Goal: Transaction & Acquisition: Book appointment/travel/reservation

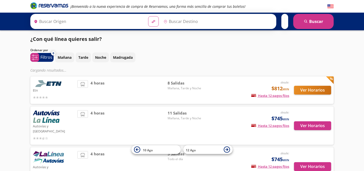
type input "[GEOGRAPHIC_DATA], [GEOGRAPHIC_DATA]"
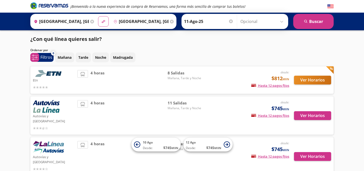
scroll to position [22, 0]
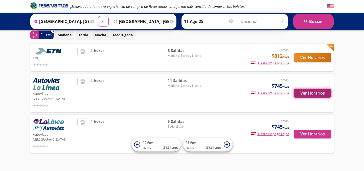
click at [302, 89] on button "Ver Horarios" at bounding box center [312, 93] width 37 height 9
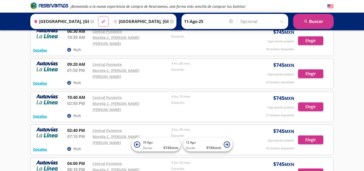
scroll to position [33, 0]
click at [196, 21] on input "11-Ago-25" at bounding box center [209, 21] width 50 height 13
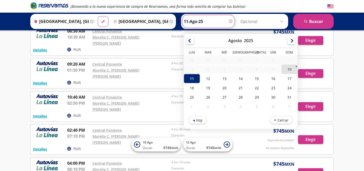
click at [287, 70] on div "10" at bounding box center [289, 69] width 16 height 9
type input "10-Ago-25"
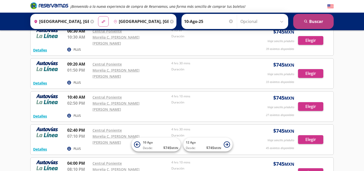
click at [326, 20] on button "search [GEOGRAPHIC_DATA]" at bounding box center [313, 21] width 40 height 15
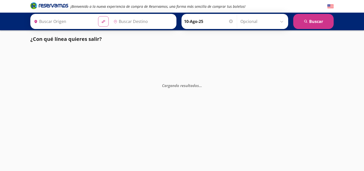
type input "[GEOGRAPHIC_DATA], [GEOGRAPHIC_DATA]"
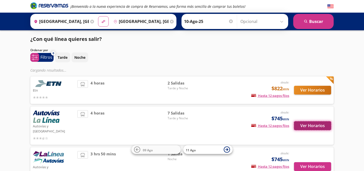
click at [309, 122] on button "Ver Horarios" at bounding box center [312, 126] width 37 height 9
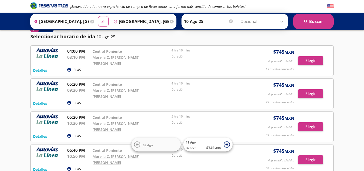
scroll to position [14, 0]
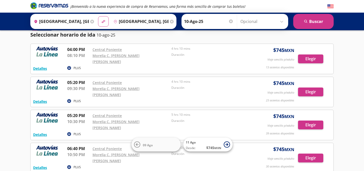
click at [320, 61] on div "Detalles PLUS 04:00 PM [GEOGRAPHIC_DATA] 08:10 PM Morelia C. [PERSON_NAME] [PER…" at bounding box center [182, 58] width 298 height 25
click at [314, 57] on button "Elegir" at bounding box center [310, 59] width 25 height 9
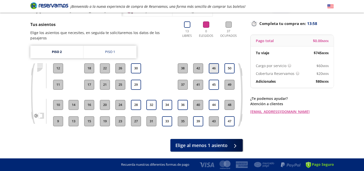
scroll to position [35, 0]
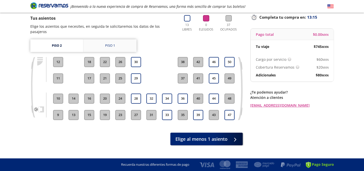
click at [108, 43] on div "Piso 1" at bounding box center [110, 45] width 10 height 5
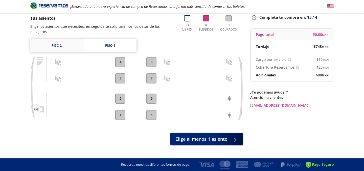
click at [68, 39] on link "Piso 2" at bounding box center [56, 45] width 53 height 13
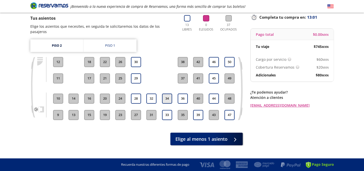
click at [169, 94] on button "34" at bounding box center [167, 99] width 10 height 10
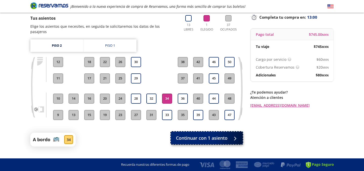
click at [222, 136] on span "Continuar con 1 asiento" at bounding box center [202, 138] width 52 height 7
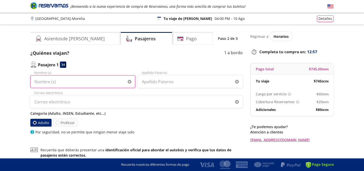
click at [64, 81] on input "Nombre (s)" at bounding box center [82, 82] width 105 height 13
type input "[PERSON_NAME]"
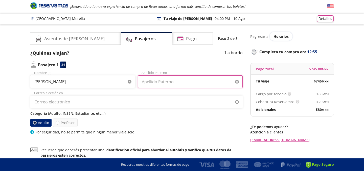
type input "[PERSON_NAME]"
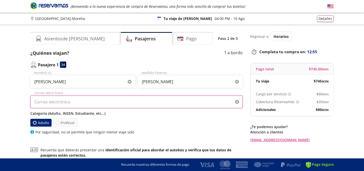
type input "[EMAIL_ADDRESS][DOMAIN_NAME]"
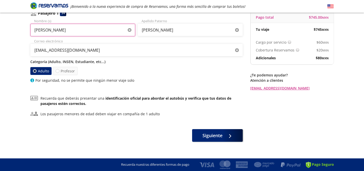
scroll to position [58, 0]
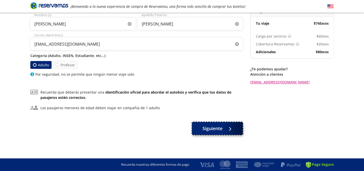
click at [213, 132] on span "Siguiente" at bounding box center [212, 128] width 20 height 7
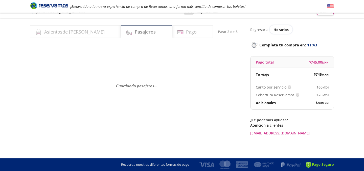
scroll to position [0, 0]
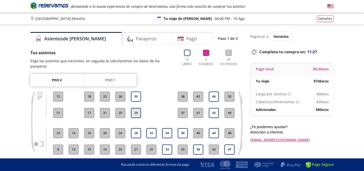
click at [138, 108] on button "29" at bounding box center [136, 113] width 10 height 10
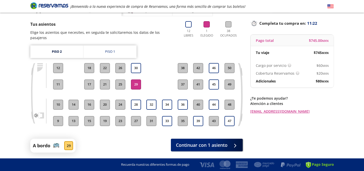
scroll to position [40, 0]
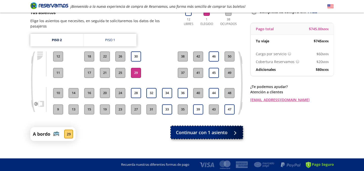
click at [210, 129] on span "Continuar con 1 asiento" at bounding box center [202, 132] width 52 height 7
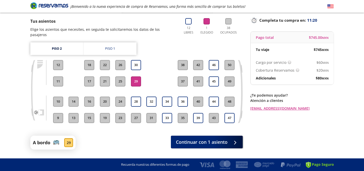
scroll to position [40, 0]
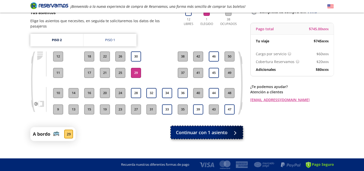
click at [211, 129] on span "Continuar con 1 asiento" at bounding box center [202, 132] width 52 height 7
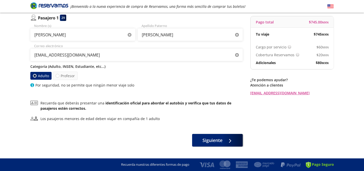
scroll to position [58, 0]
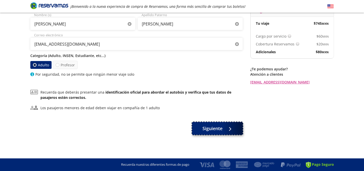
click at [204, 129] on span "Siguiente" at bounding box center [212, 128] width 20 height 7
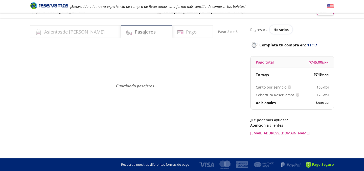
scroll to position [0, 0]
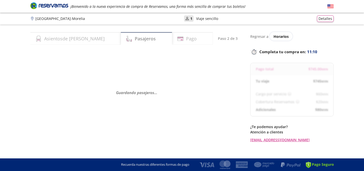
select select "MX"
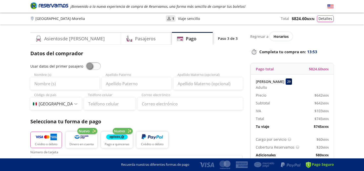
click at [89, 68] on span at bounding box center [93, 66] width 15 height 8
click at [86, 62] on input "checkbox" at bounding box center [86, 62] width 0 height 0
type input "[PERSON_NAME]"
type input "[EMAIL_ADDRESS][DOMAIN_NAME]"
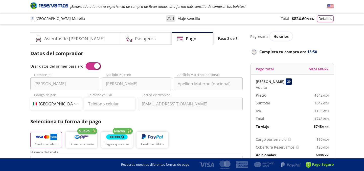
scroll to position [17, 0]
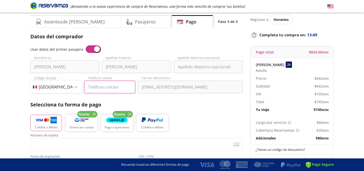
click at [121, 91] on input "Teléfono celular" at bounding box center [109, 87] width 51 height 13
type input "33 3808 9716"
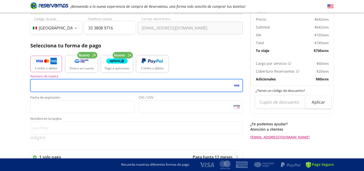
scroll to position [77, 0]
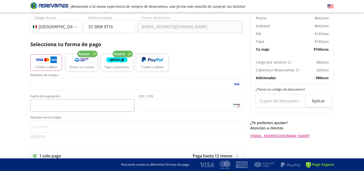
click at [98, 110] on span "<p>Your browser does not support iframes.</p>" at bounding box center [82, 105] width 104 height 13
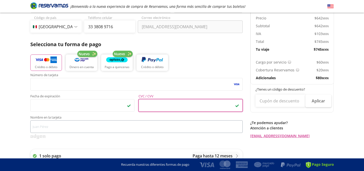
scroll to position [108, 0]
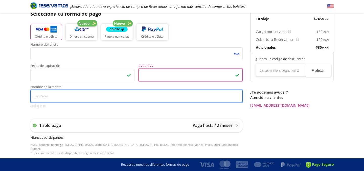
click at [122, 94] on input "Nombre en la tarjeta" at bounding box center [136, 96] width 212 height 13
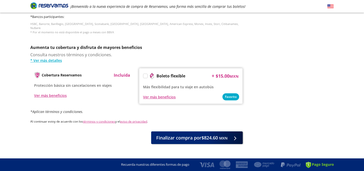
scroll to position [233, 0]
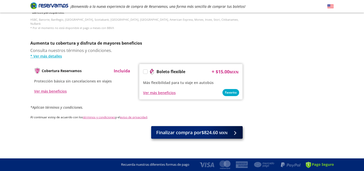
type input "[PERSON_NAME]"
click at [195, 132] on span "Finalizar compra por $824.60 MXN" at bounding box center [191, 132] width 71 height 7
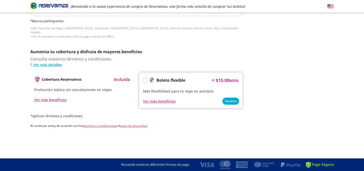
scroll to position [0, 0]
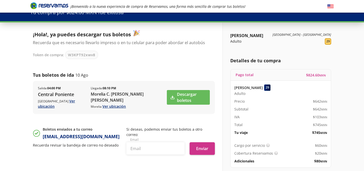
scroll to position [19, 0]
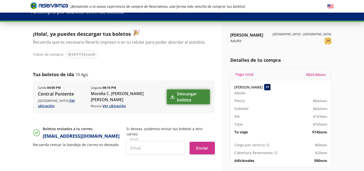
click at [192, 98] on link "Descargar boletos" at bounding box center [188, 97] width 43 height 15
